Goal: Transaction & Acquisition: Obtain resource

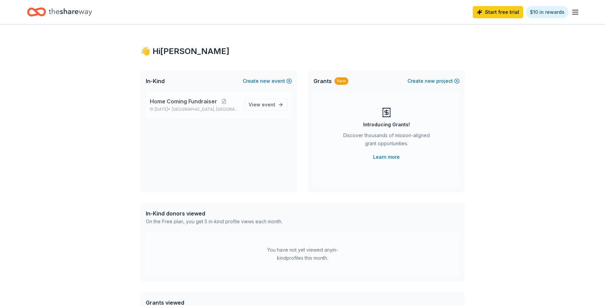
click at [185, 104] on span "Home Coming Fundraiser" at bounding box center [183, 101] width 67 height 8
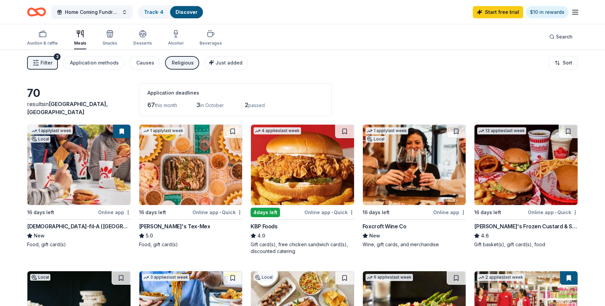
click at [44, 66] on span "Filter" at bounding box center [47, 63] width 12 height 8
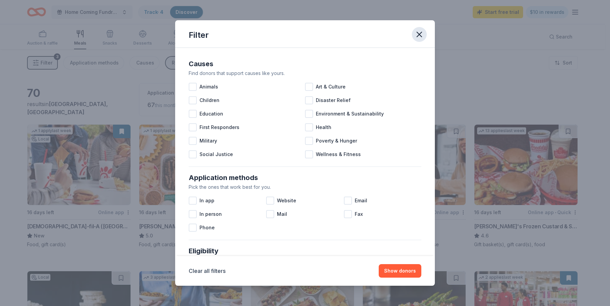
click at [419, 31] on icon "button" at bounding box center [418, 34] width 9 height 9
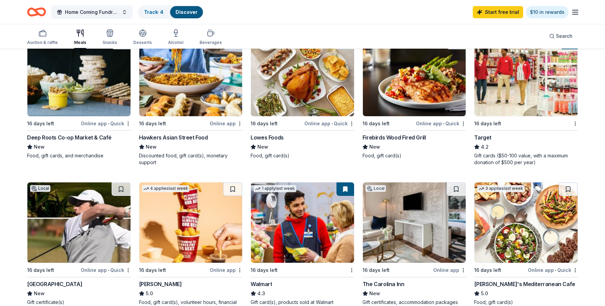
scroll to position [236, 0]
click at [517, 125] on div "16 days left" at bounding box center [522, 123] width 96 height 8
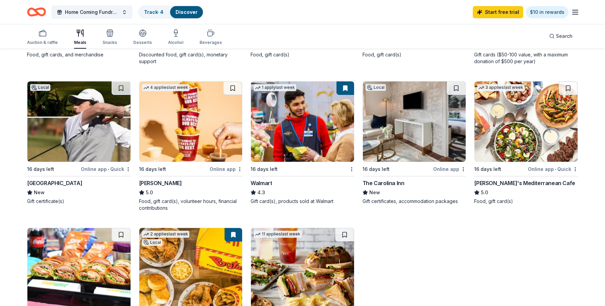
scroll to position [337, 0]
click at [296, 143] on img at bounding box center [302, 121] width 103 height 80
click at [196, 66] on div "1 apply last week Local 16 days left Online app Chick-fil-A (Charlotte) New Foo…" at bounding box center [302, 72] width 551 height 571
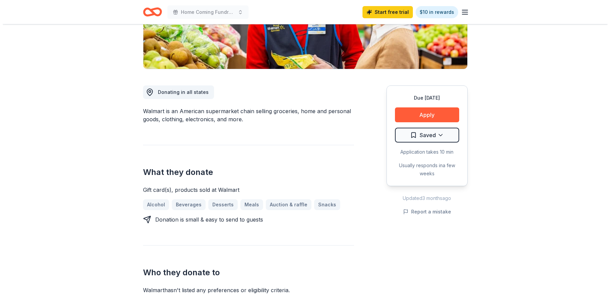
scroll to position [136, 0]
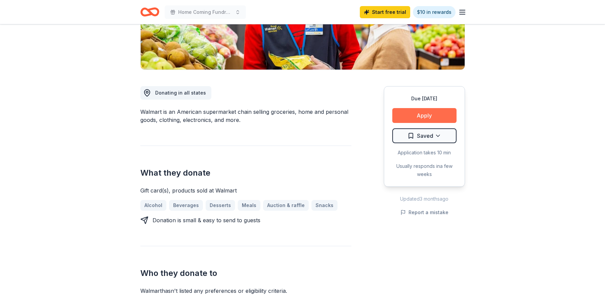
click at [426, 113] on button "Apply" at bounding box center [424, 115] width 64 height 15
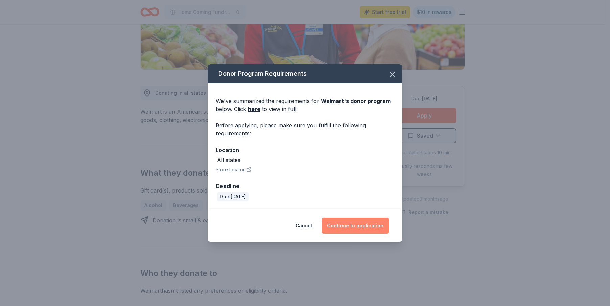
click at [354, 226] on button "Continue to application" at bounding box center [354, 226] width 67 height 16
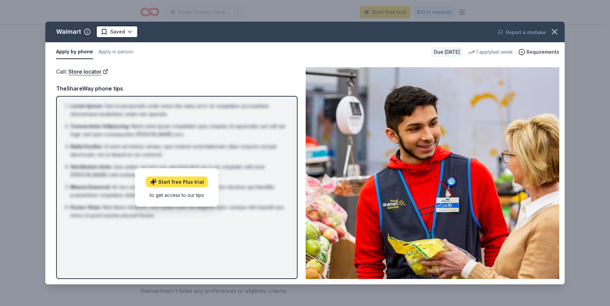
click at [177, 184] on link "Start free Plus trial" at bounding box center [177, 181] width 62 height 11
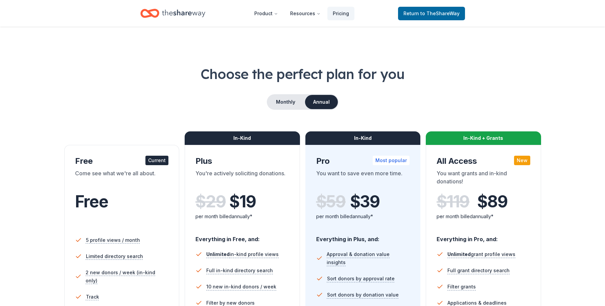
click at [147, 204] on div "Free" at bounding box center [122, 201] width 94 height 19
click at [414, 16] on span "Return to TheShareWay" at bounding box center [431, 13] width 56 height 8
click at [417, 13] on span "Return to TheShareWay" at bounding box center [431, 13] width 56 height 8
